Goal: Browse casually

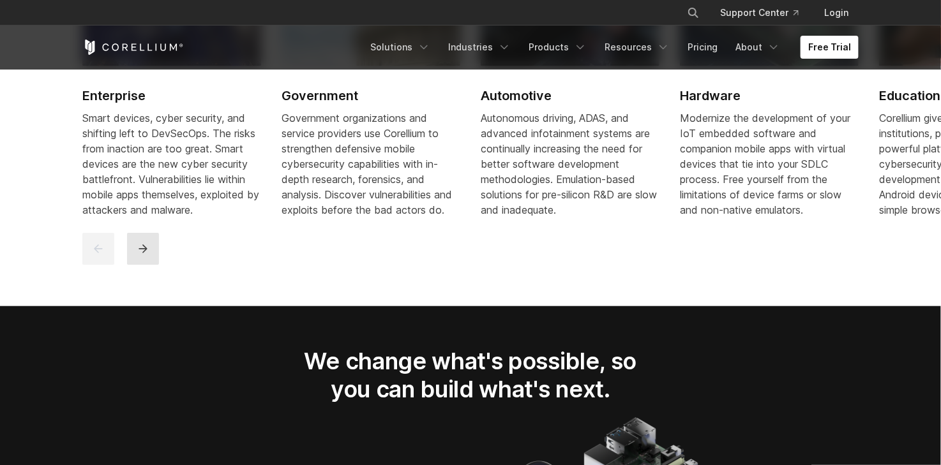
click at [137, 265] on button "next" at bounding box center [143, 249] width 32 height 32
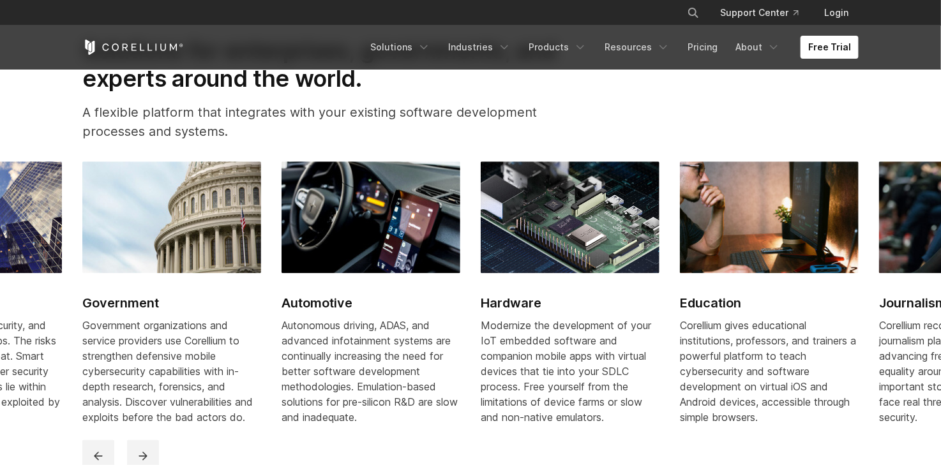
scroll to position [1532, 0]
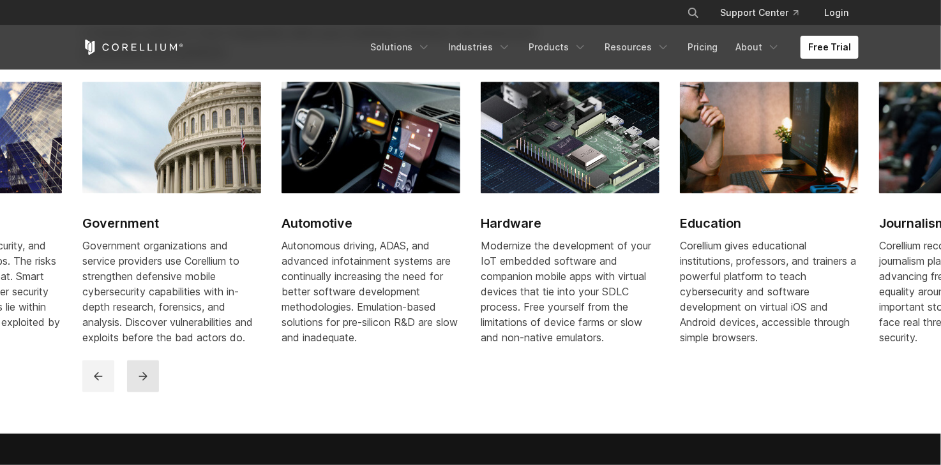
click at [144, 383] on icon "next" at bounding box center [143, 376] width 13 height 13
click at [144, 380] on icon "next" at bounding box center [142, 376] width 8 height 8
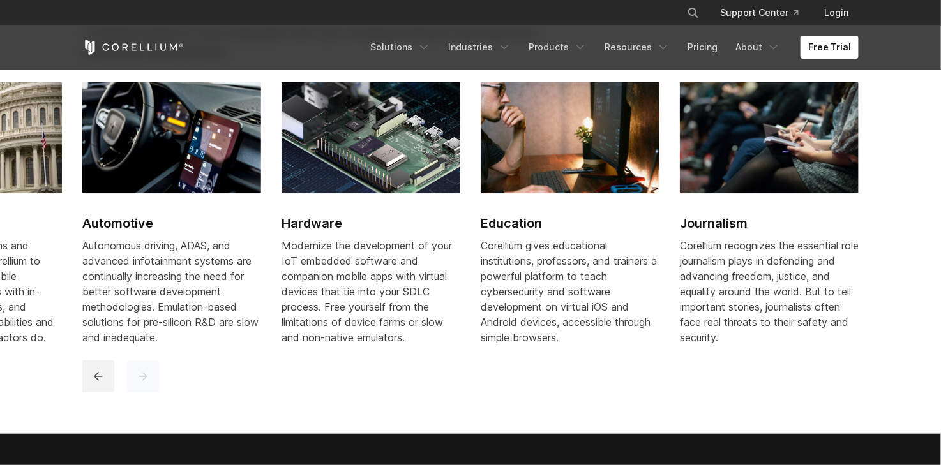
click at [144, 380] on icon "next" at bounding box center [142, 376] width 8 height 8
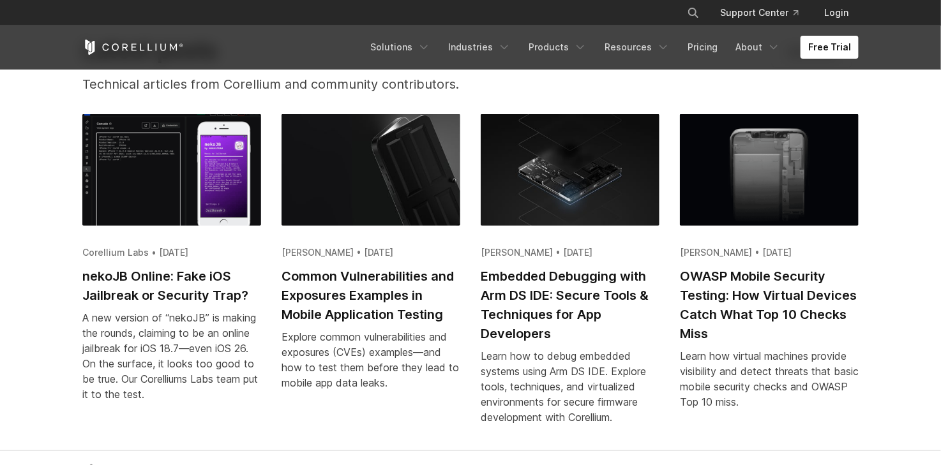
scroll to position [2425, 0]
